Goal: Task Accomplishment & Management: Manage account settings

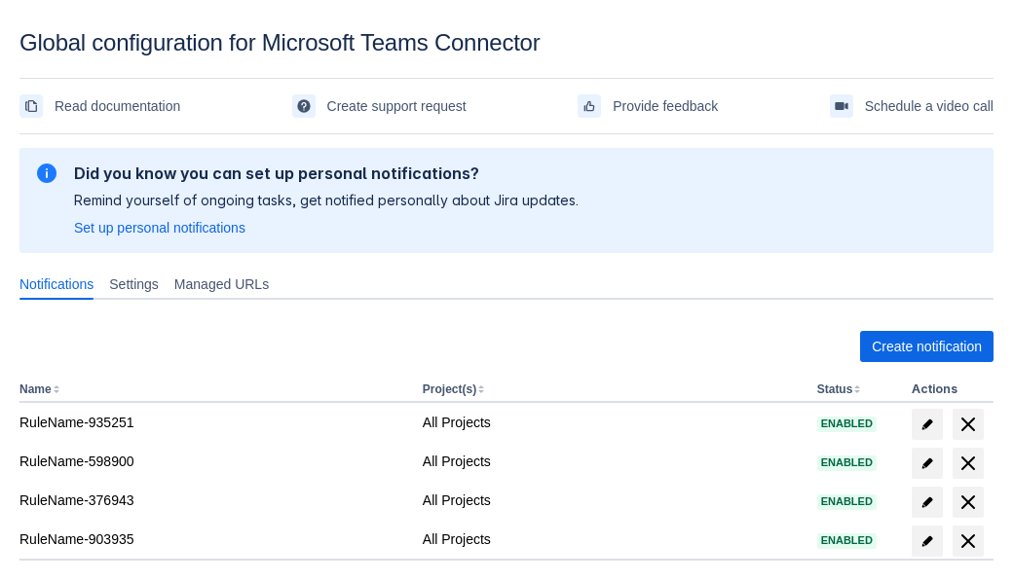
click at [926, 347] on span "Create notification" at bounding box center [927, 346] width 110 height 31
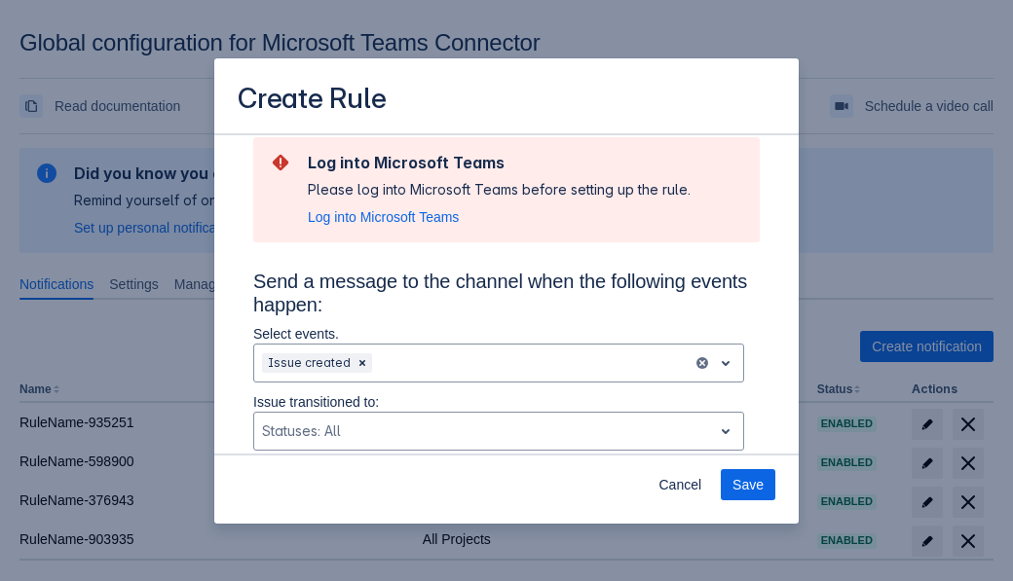
type input "RuleName-321960New Rule (5)"
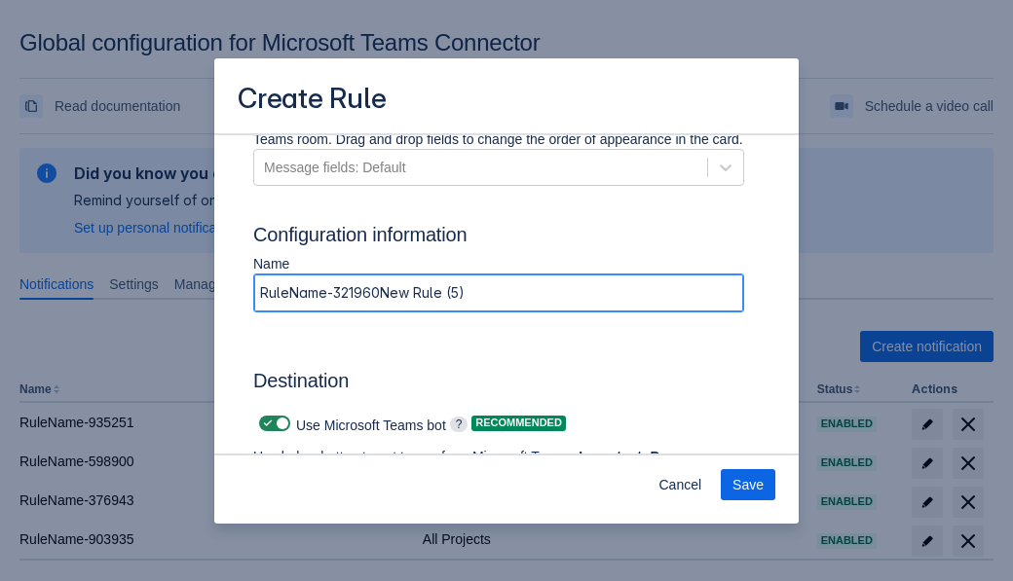
click at [361, 498] on span "Authenticate in Microsoft Teams" at bounding box center [361, 513] width 193 height 31
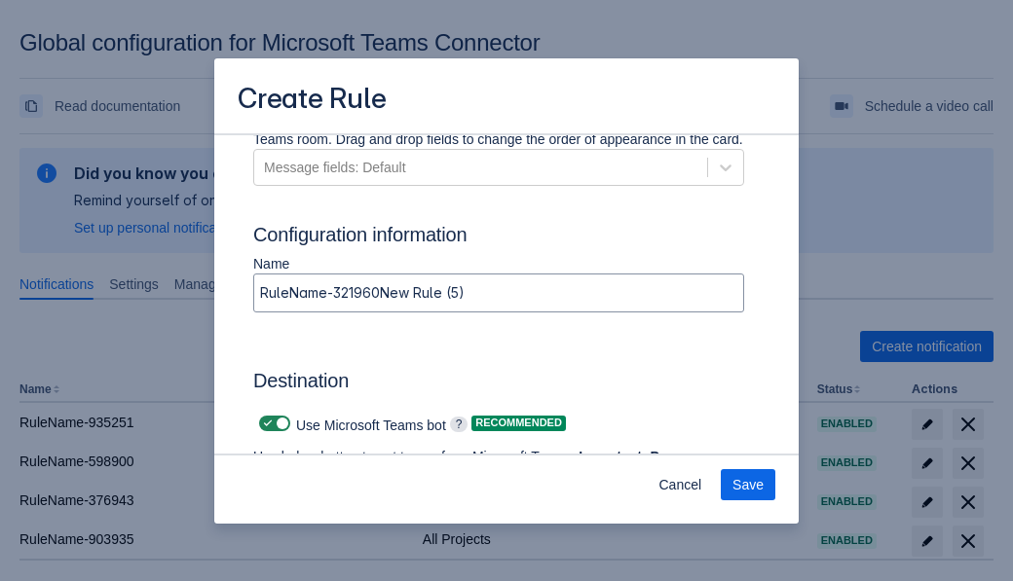
scroll to position [0, 0]
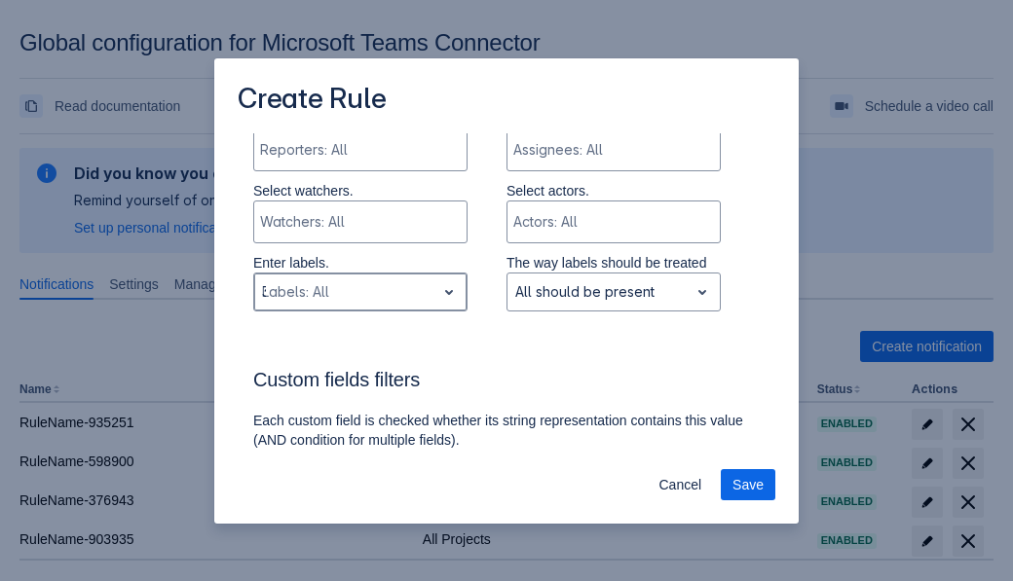
type input "321960_label"
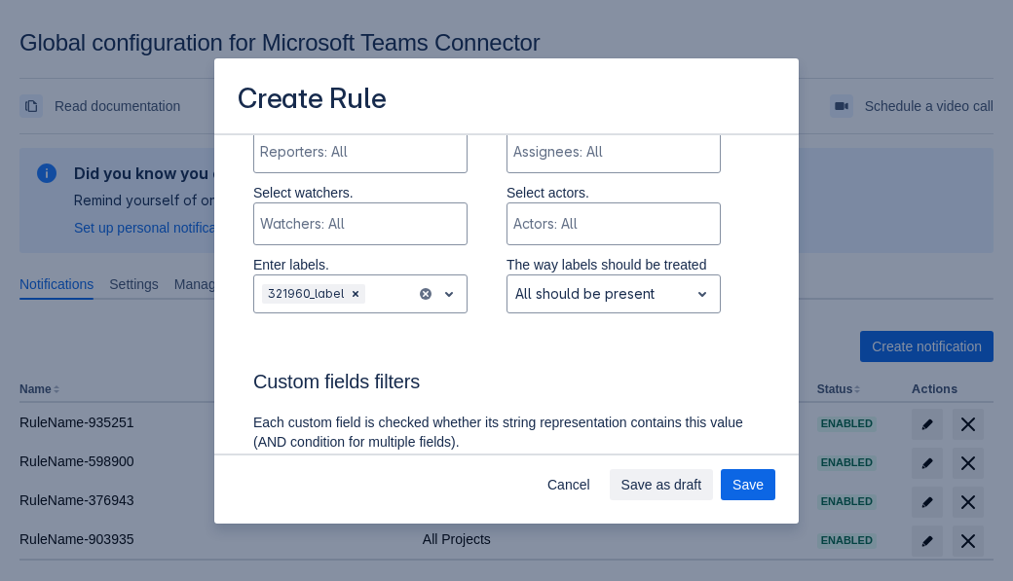
scroll to position [1425, 0]
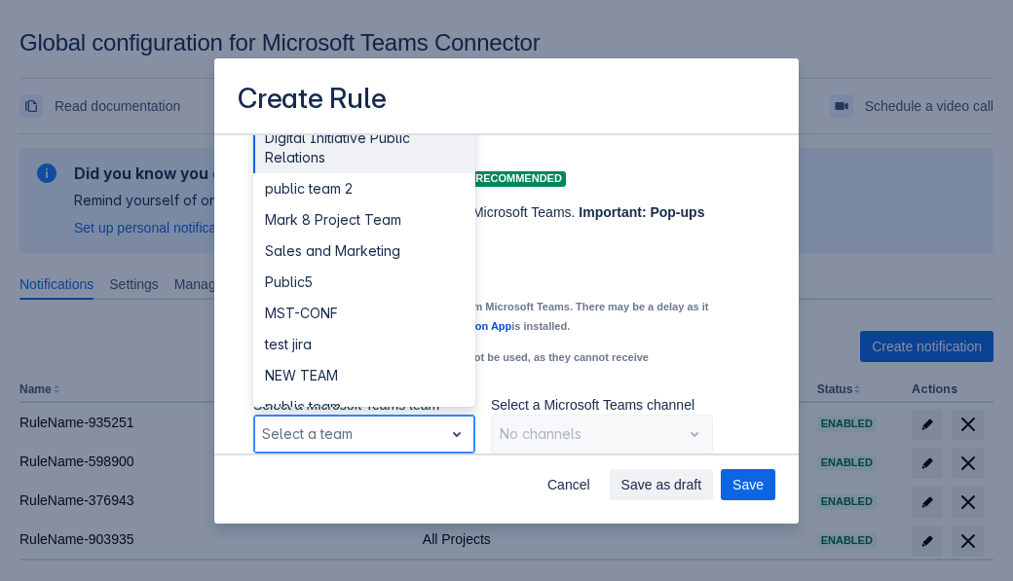
click at [363, 485] on div "Public4" at bounding box center [364, 500] width 222 height 31
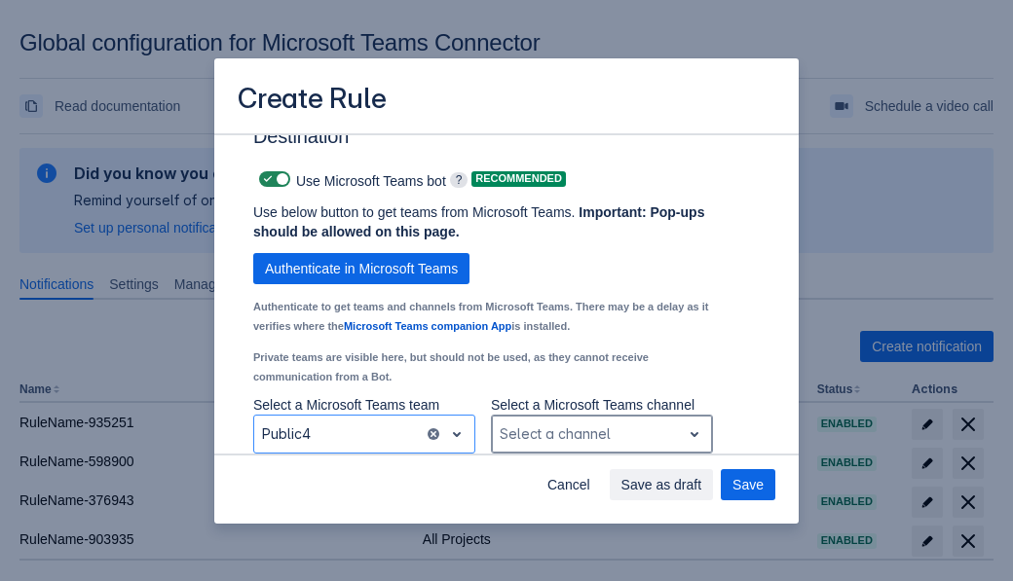
click at [601, 434] on div "Scrollable content" at bounding box center [586, 434] width 173 height 23
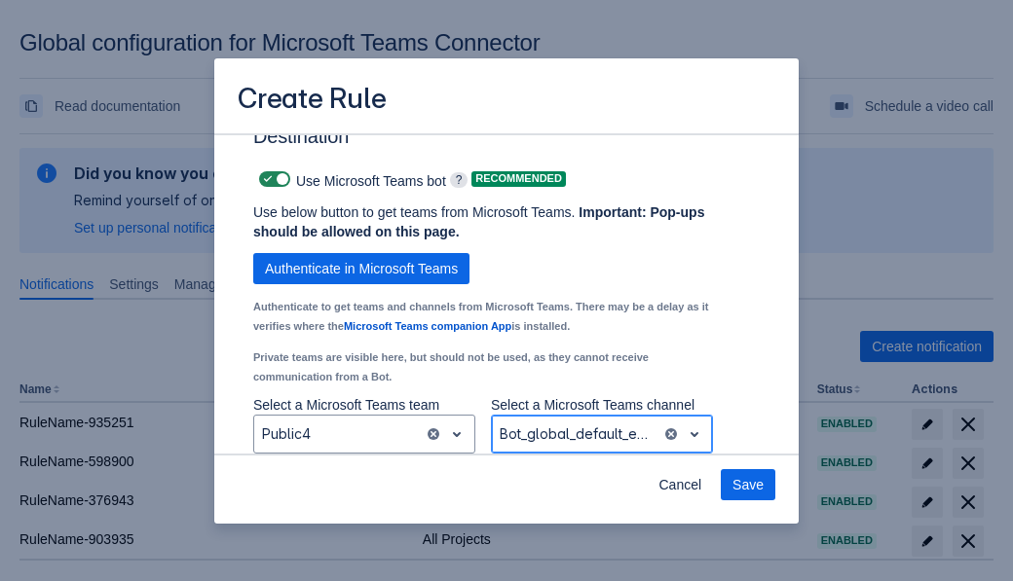
click at [748, 485] on span "Save" at bounding box center [747, 484] width 31 height 31
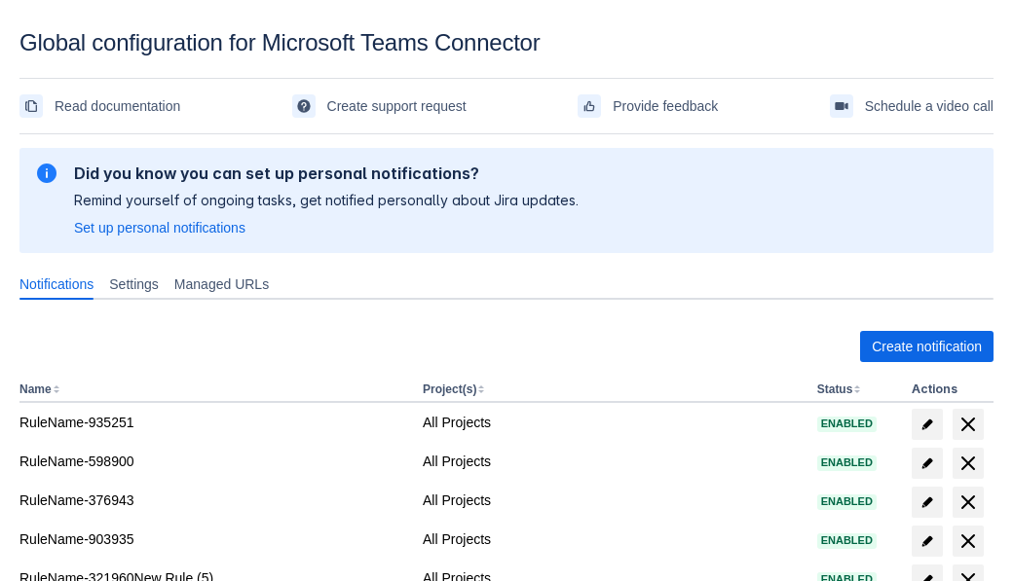
click at [967, 569] on span "delete" at bounding box center [967, 580] width 23 height 23
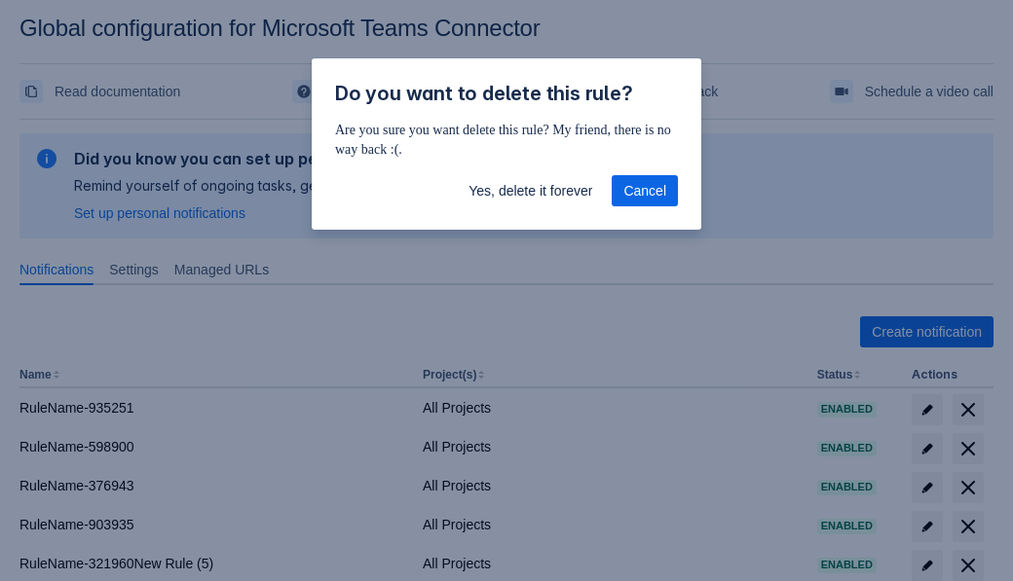
click at [530, 191] on span "Yes, delete it forever" at bounding box center [530, 190] width 124 height 31
